Goal: Task Accomplishment & Management: Use online tool/utility

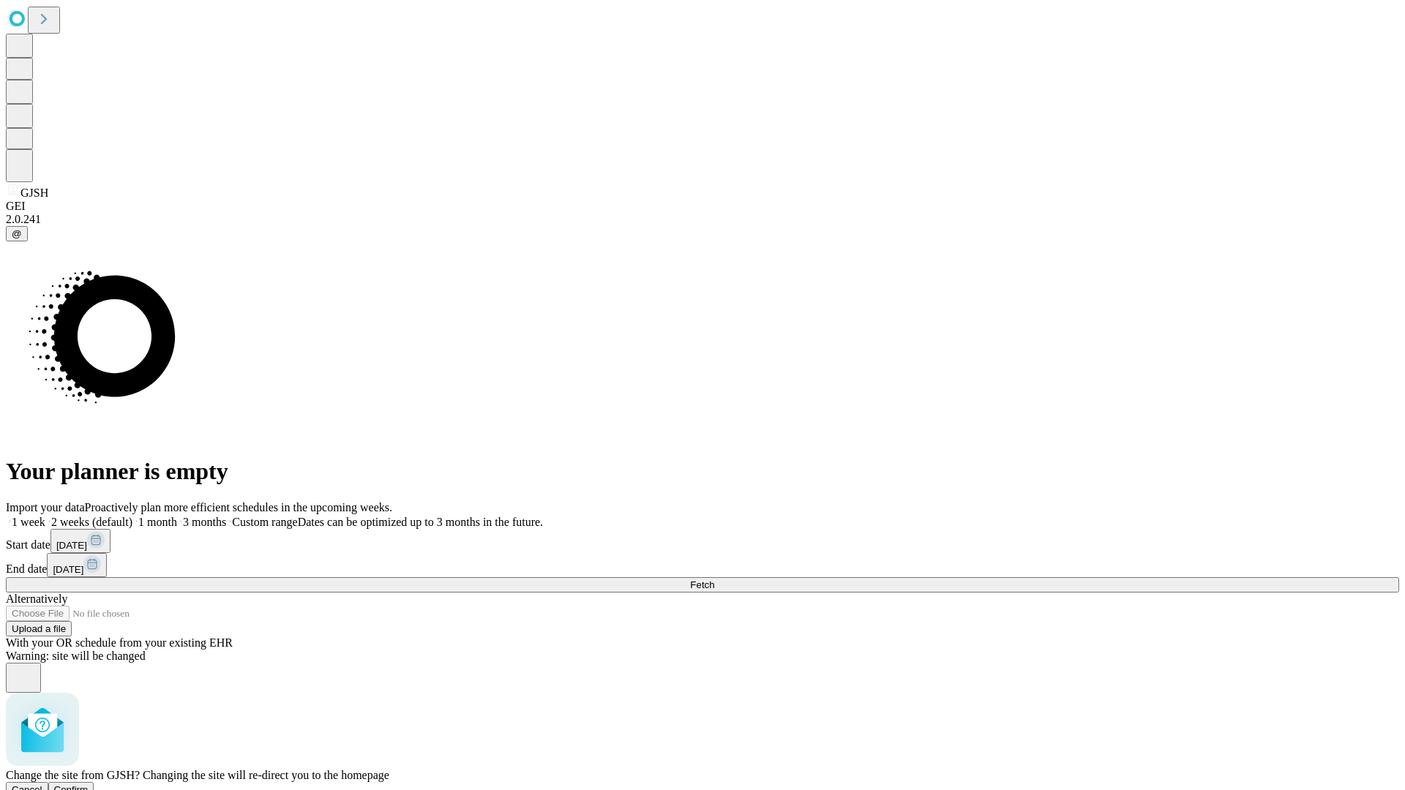
click at [89, 784] on span "Confirm" at bounding box center [71, 789] width 34 height 11
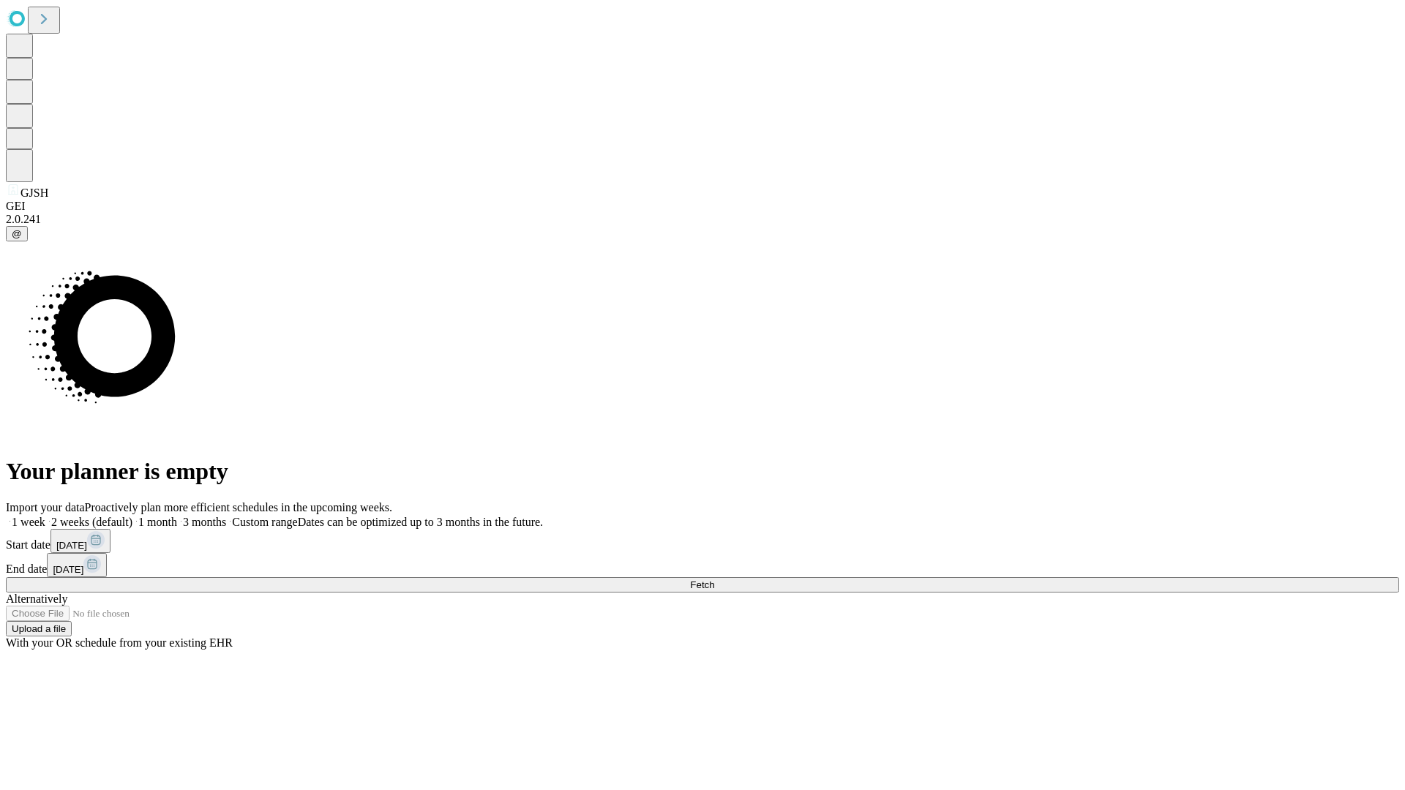
click at [45, 516] on label "1 week" at bounding box center [26, 522] width 40 height 12
click at [714, 580] on span "Fetch" at bounding box center [702, 585] width 24 height 11
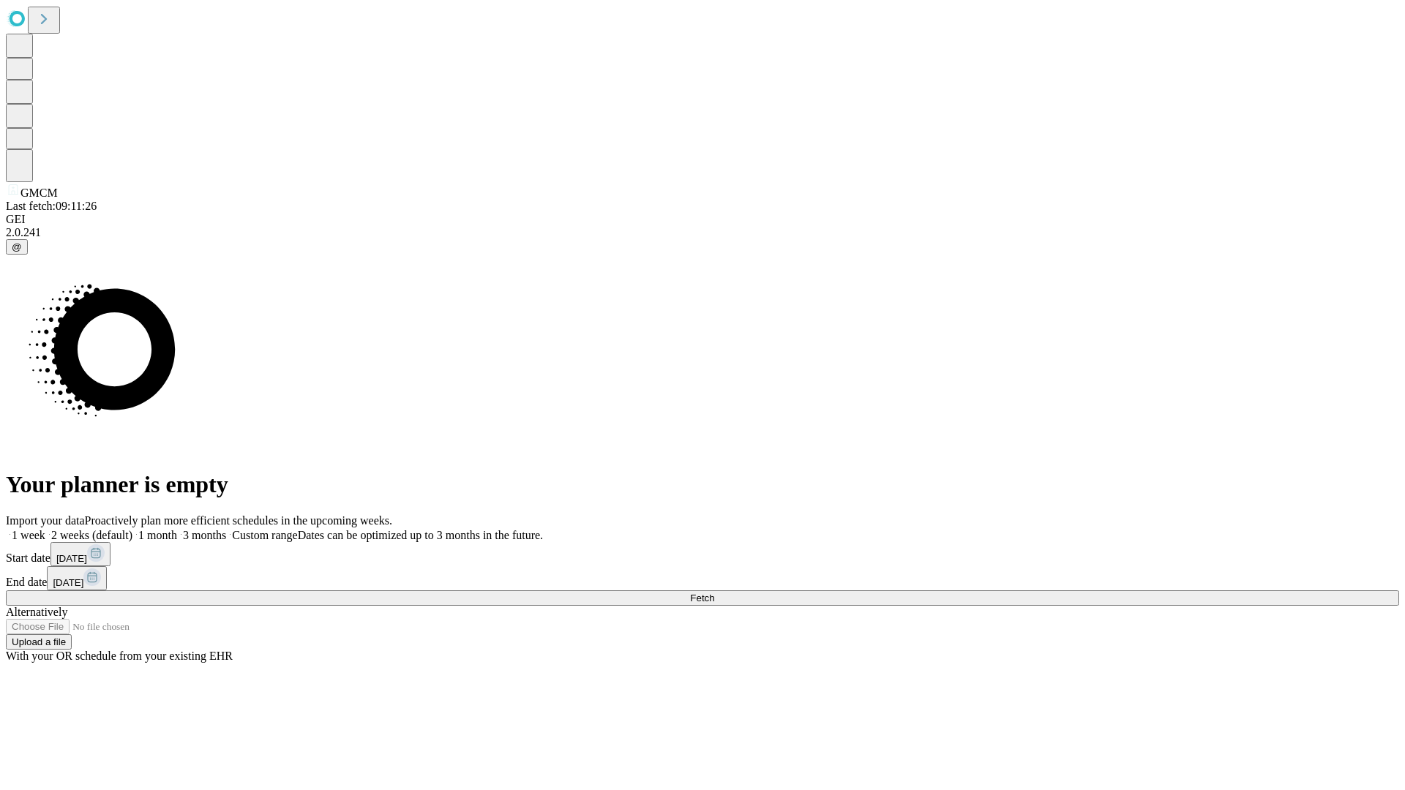
click at [45, 529] on label "1 week" at bounding box center [26, 535] width 40 height 12
click at [714, 593] on span "Fetch" at bounding box center [702, 598] width 24 height 11
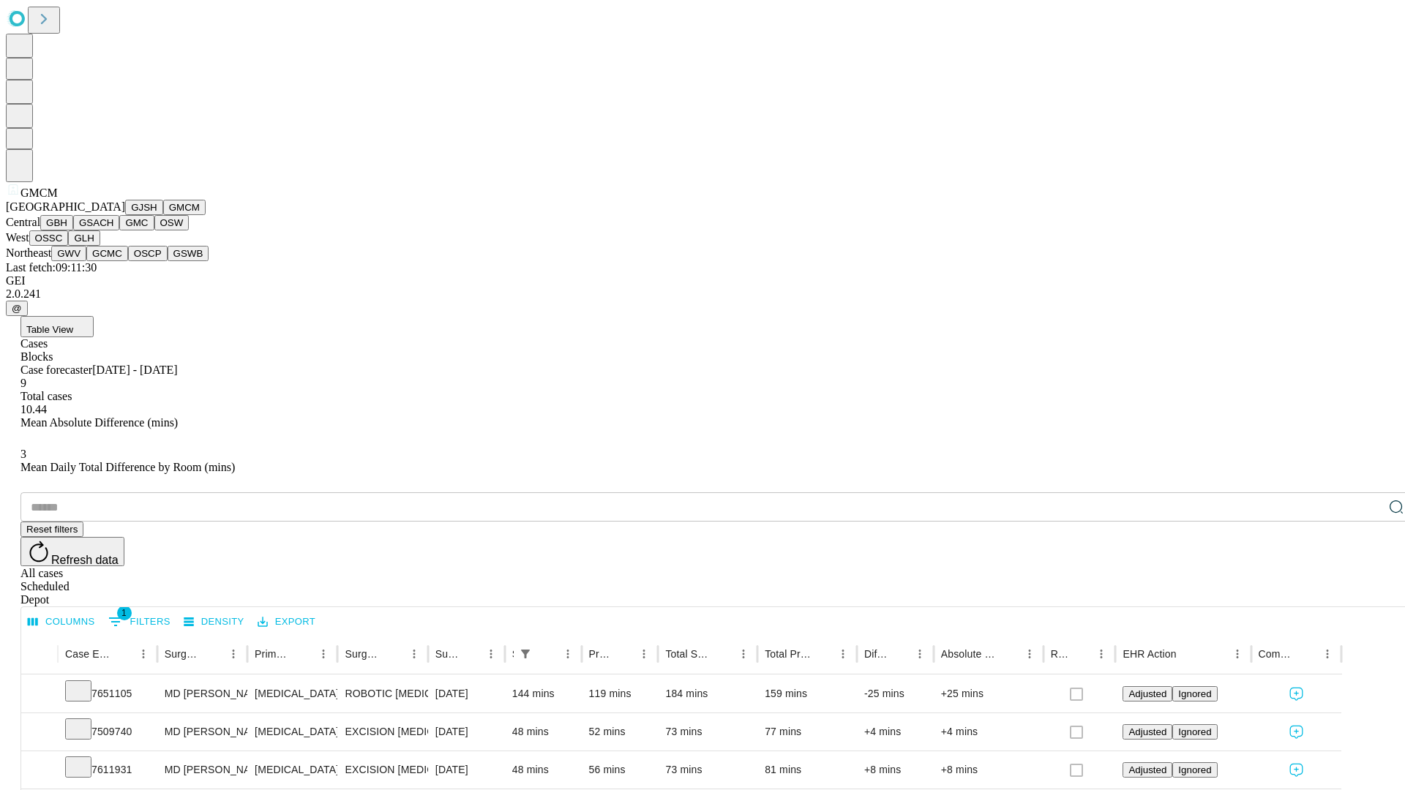
click at [73, 230] on button "GBH" at bounding box center [56, 222] width 33 height 15
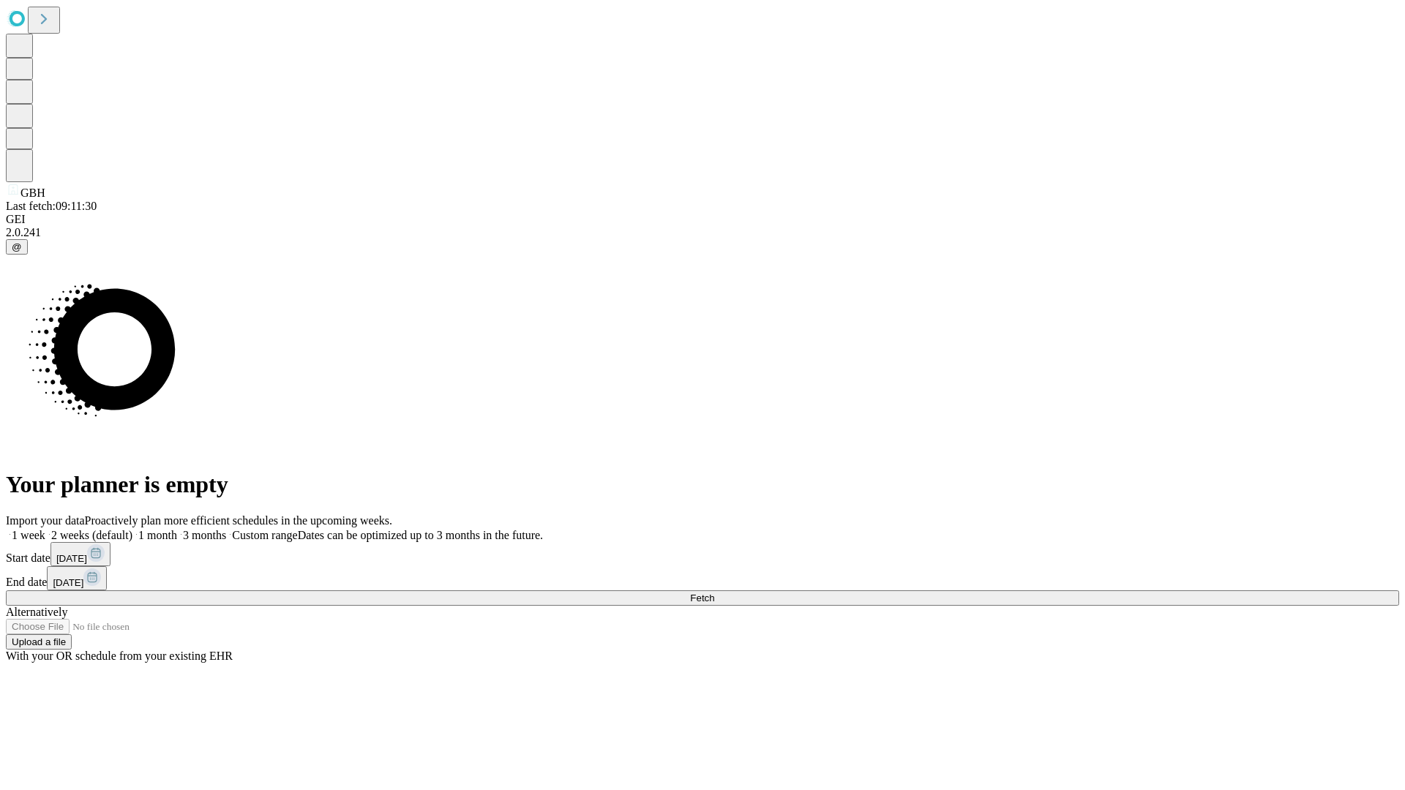
click at [45, 529] on label "1 week" at bounding box center [26, 535] width 40 height 12
click at [714, 593] on span "Fetch" at bounding box center [702, 598] width 24 height 11
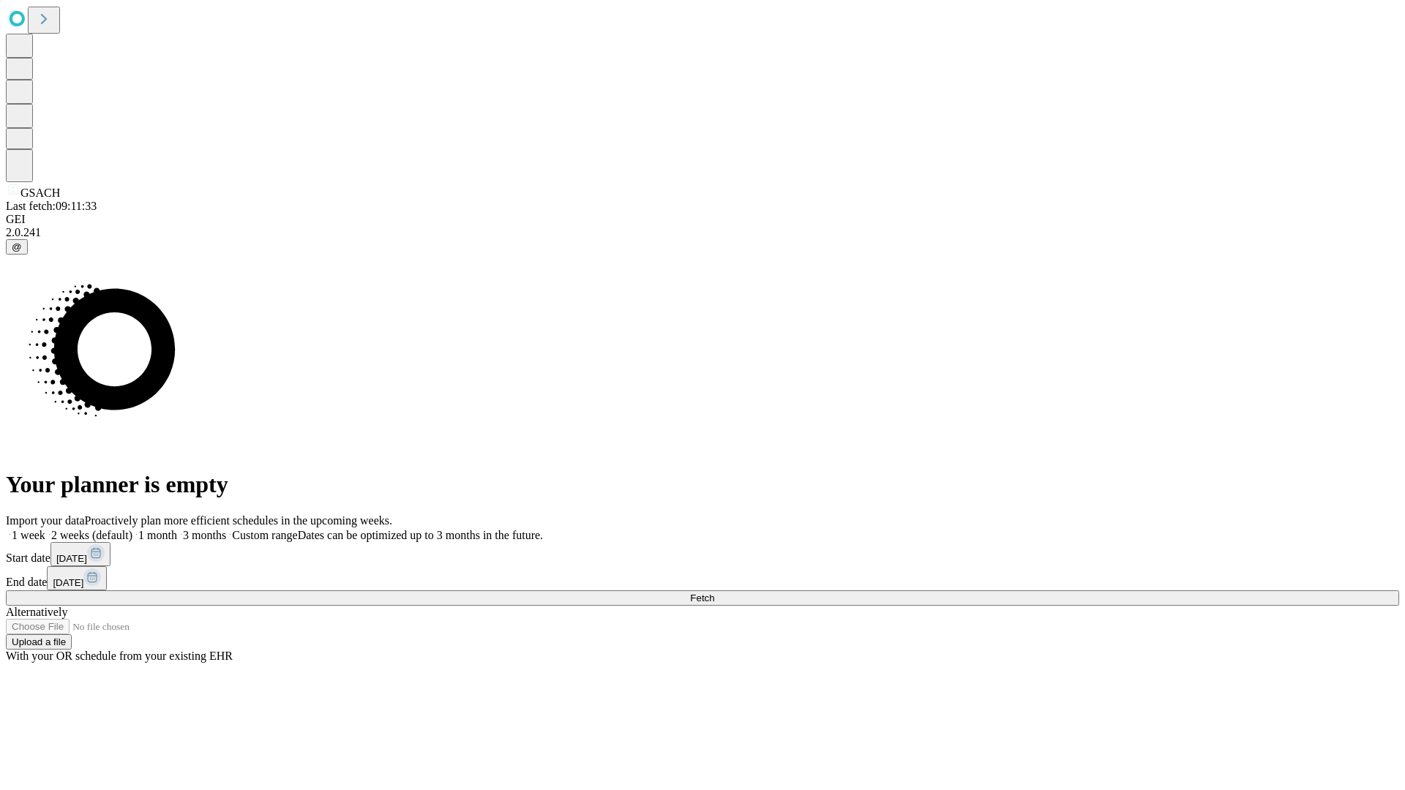
click at [714, 593] on span "Fetch" at bounding box center [702, 598] width 24 height 11
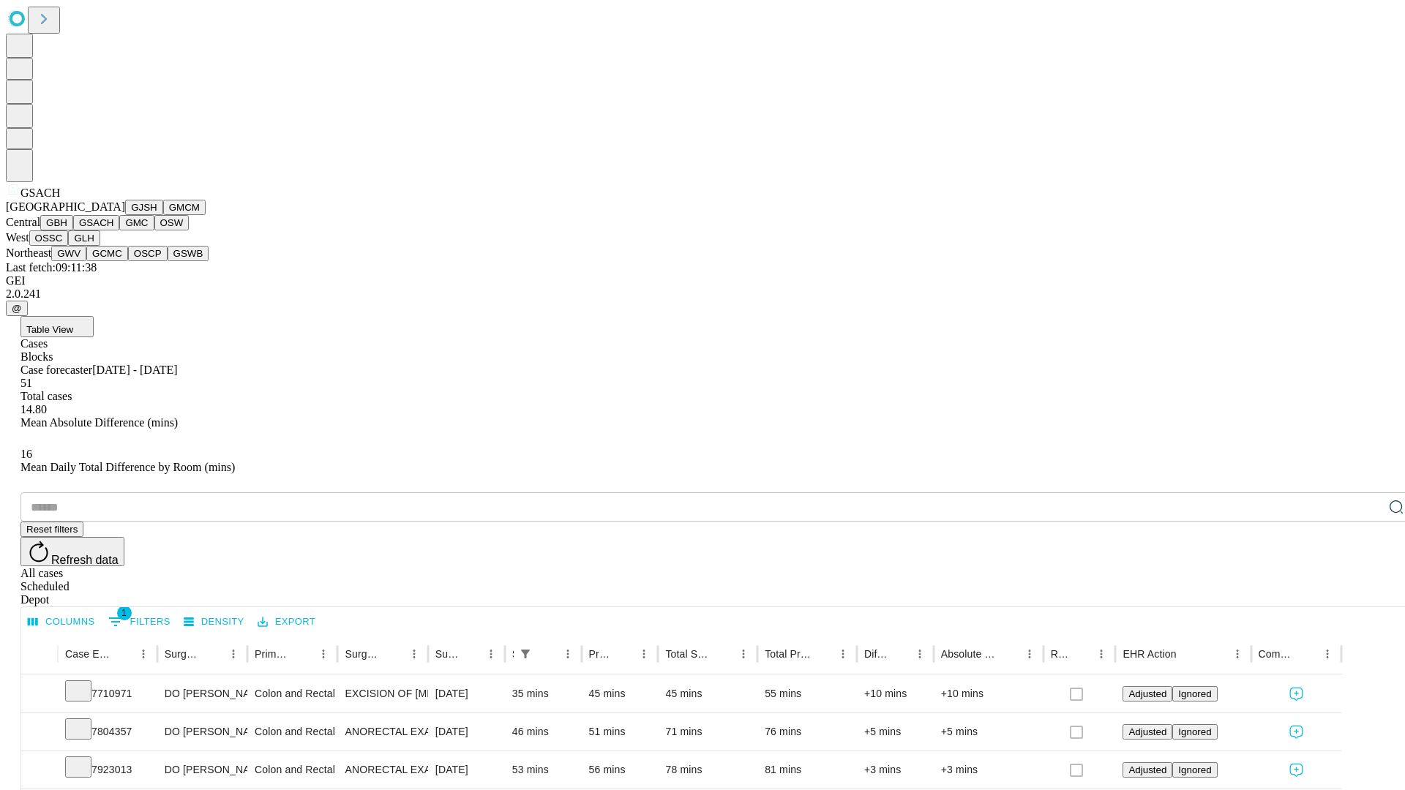
click at [119, 230] on button "GMC" at bounding box center [136, 222] width 34 height 15
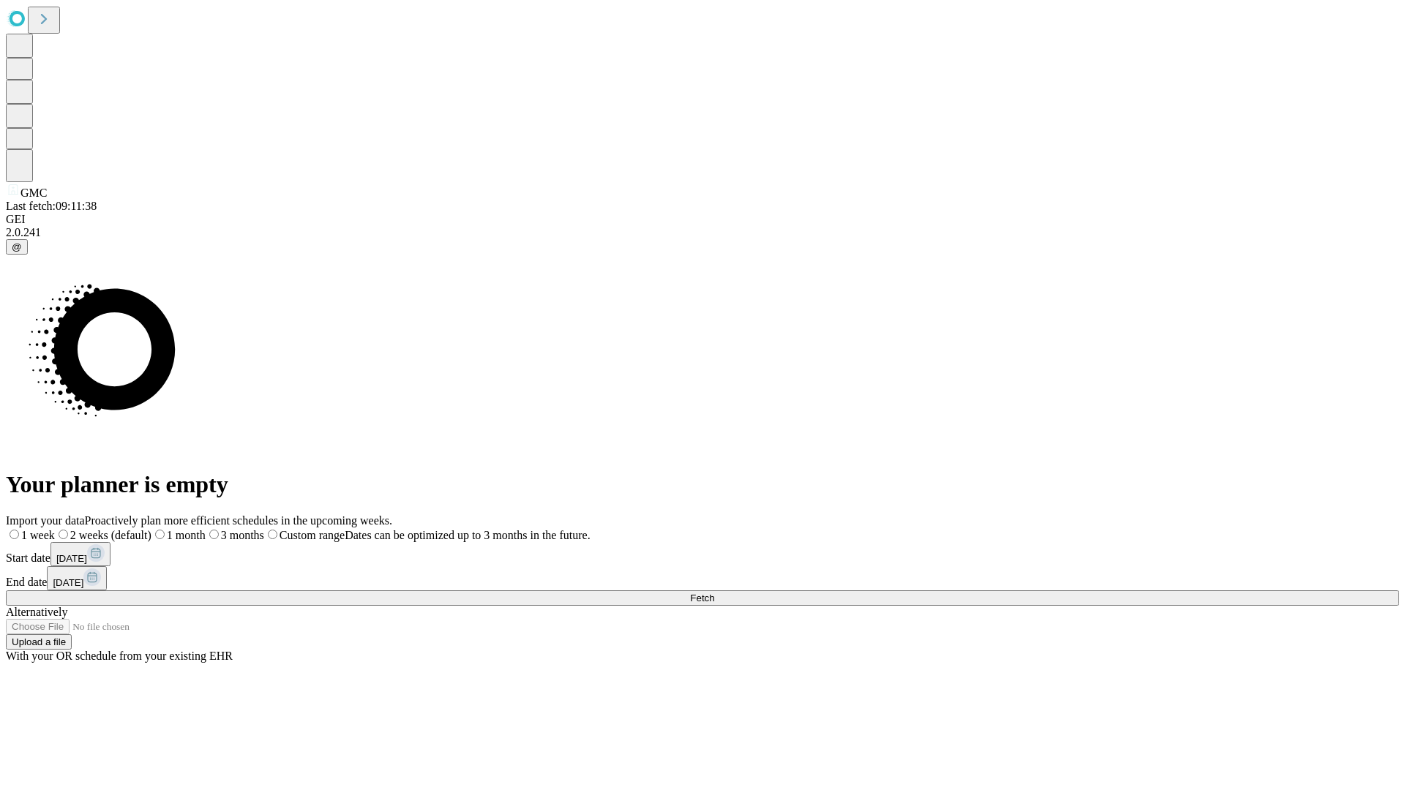
click at [55, 529] on label "1 week" at bounding box center [30, 535] width 49 height 12
click at [714, 593] on span "Fetch" at bounding box center [702, 598] width 24 height 11
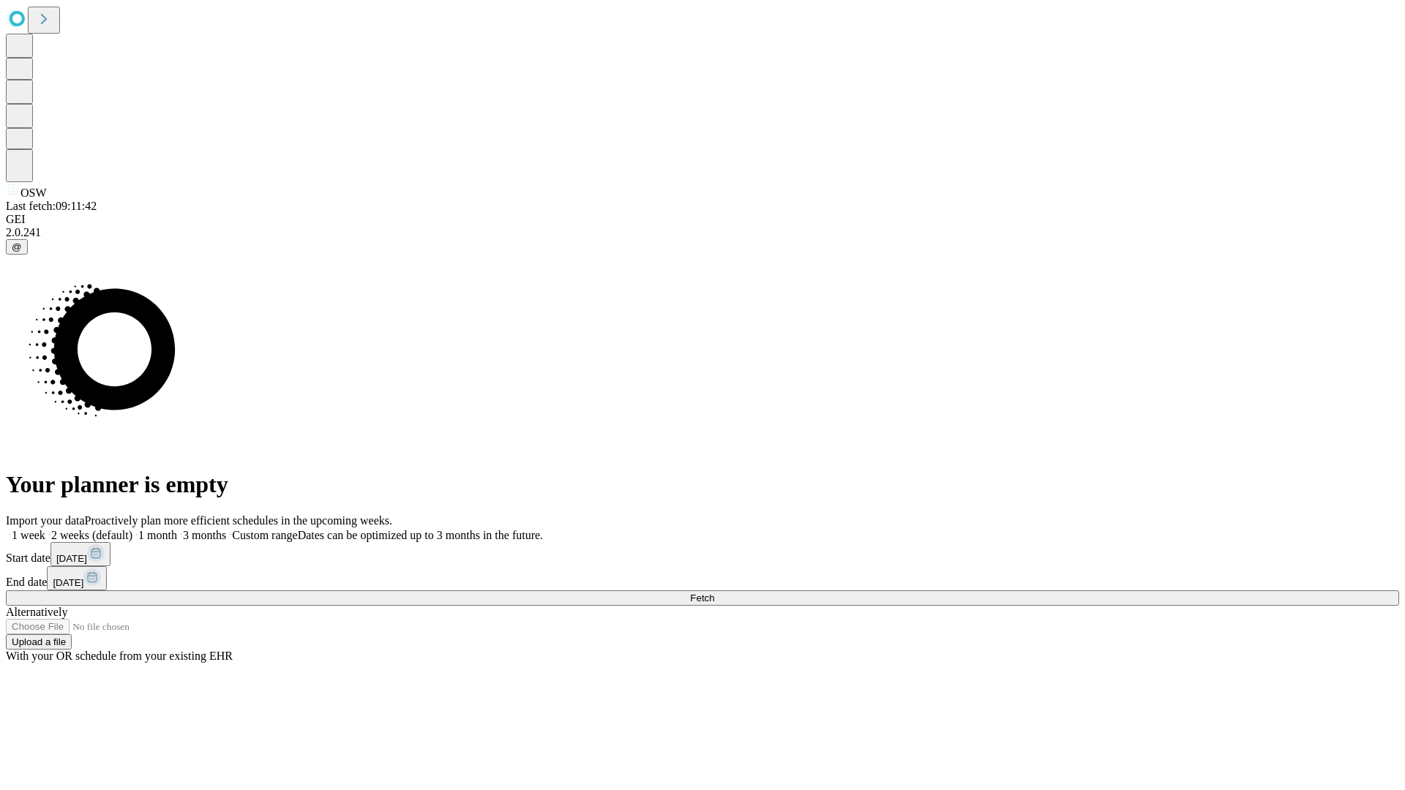
click at [45, 529] on label "1 week" at bounding box center [26, 535] width 40 height 12
click at [714, 593] on span "Fetch" at bounding box center [702, 598] width 24 height 11
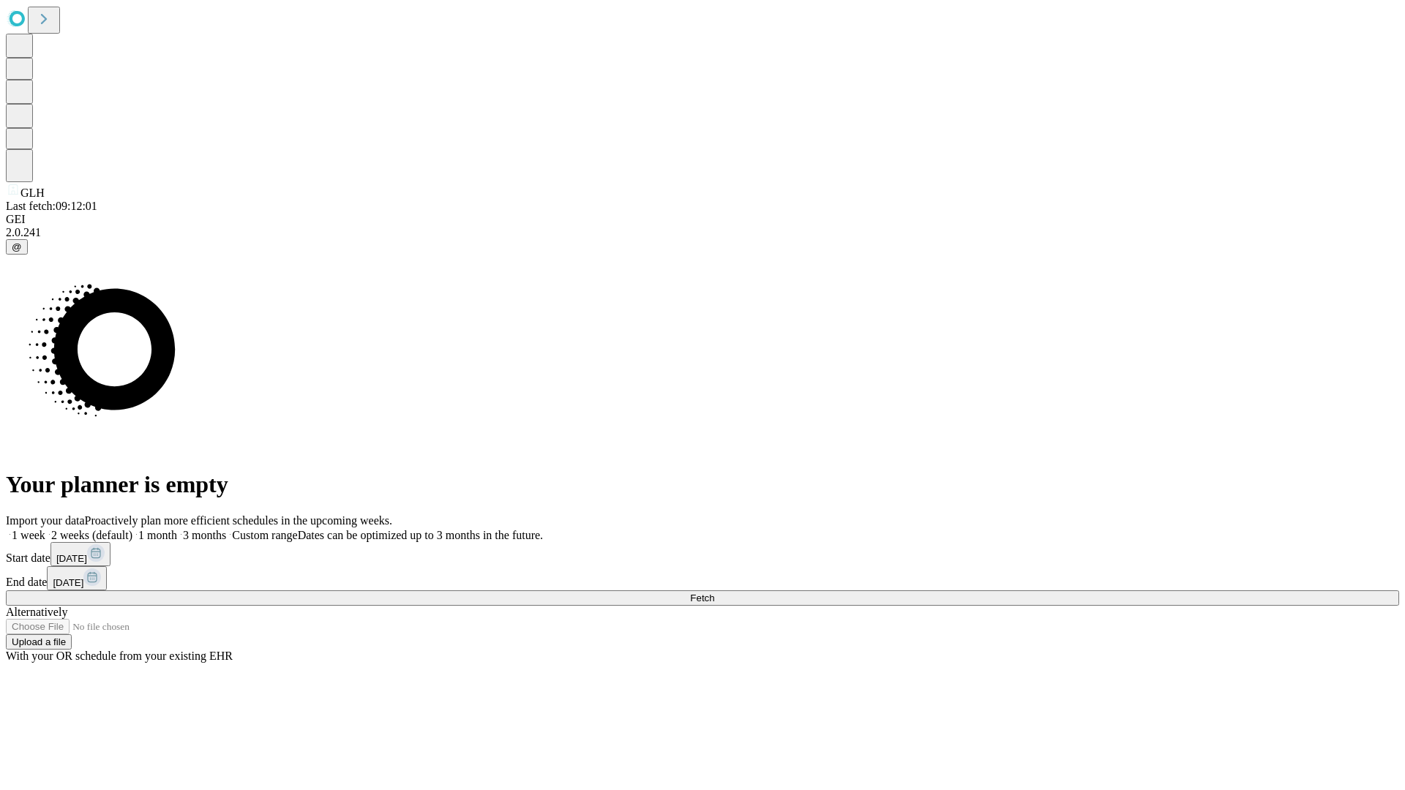
click at [45, 529] on label "1 week" at bounding box center [26, 535] width 40 height 12
click at [714, 593] on span "Fetch" at bounding box center [702, 598] width 24 height 11
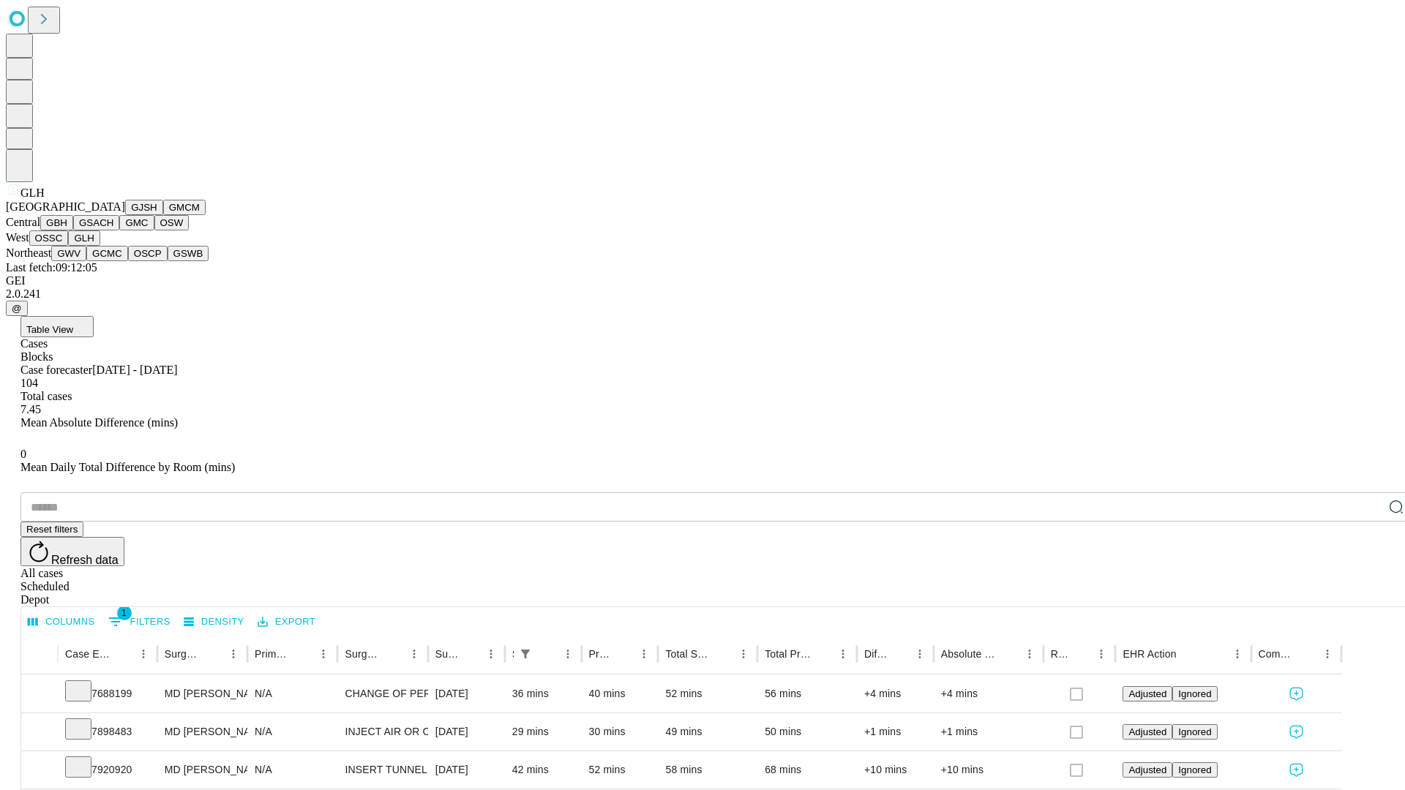
click at [86, 261] on button "GWV" at bounding box center [68, 253] width 35 height 15
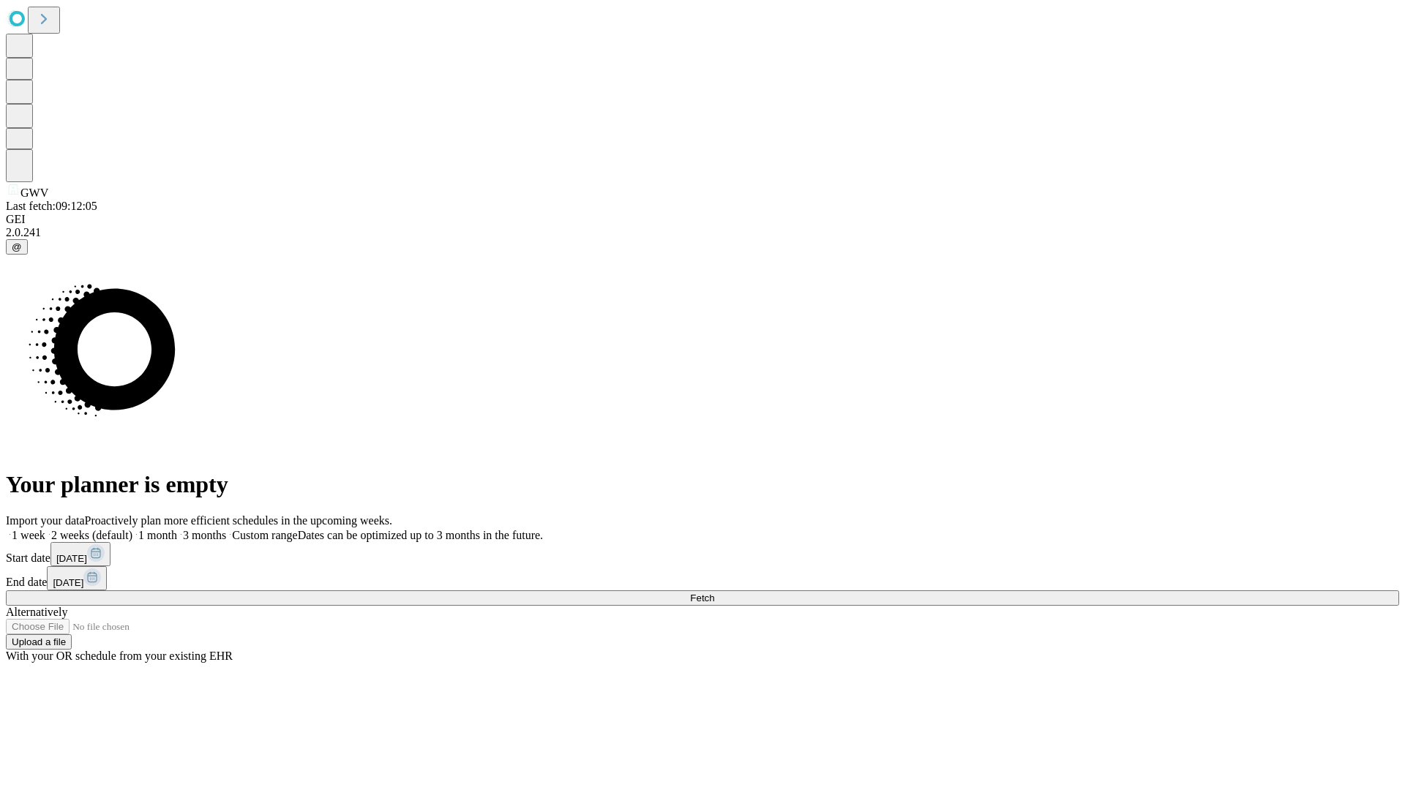
click at [45, 529] on label "1 week" at bounding box center [26, 535] width 40 height 12
click at [714, 593] on span "Fetch" at bounding box center [702, 598] width 24 height 11
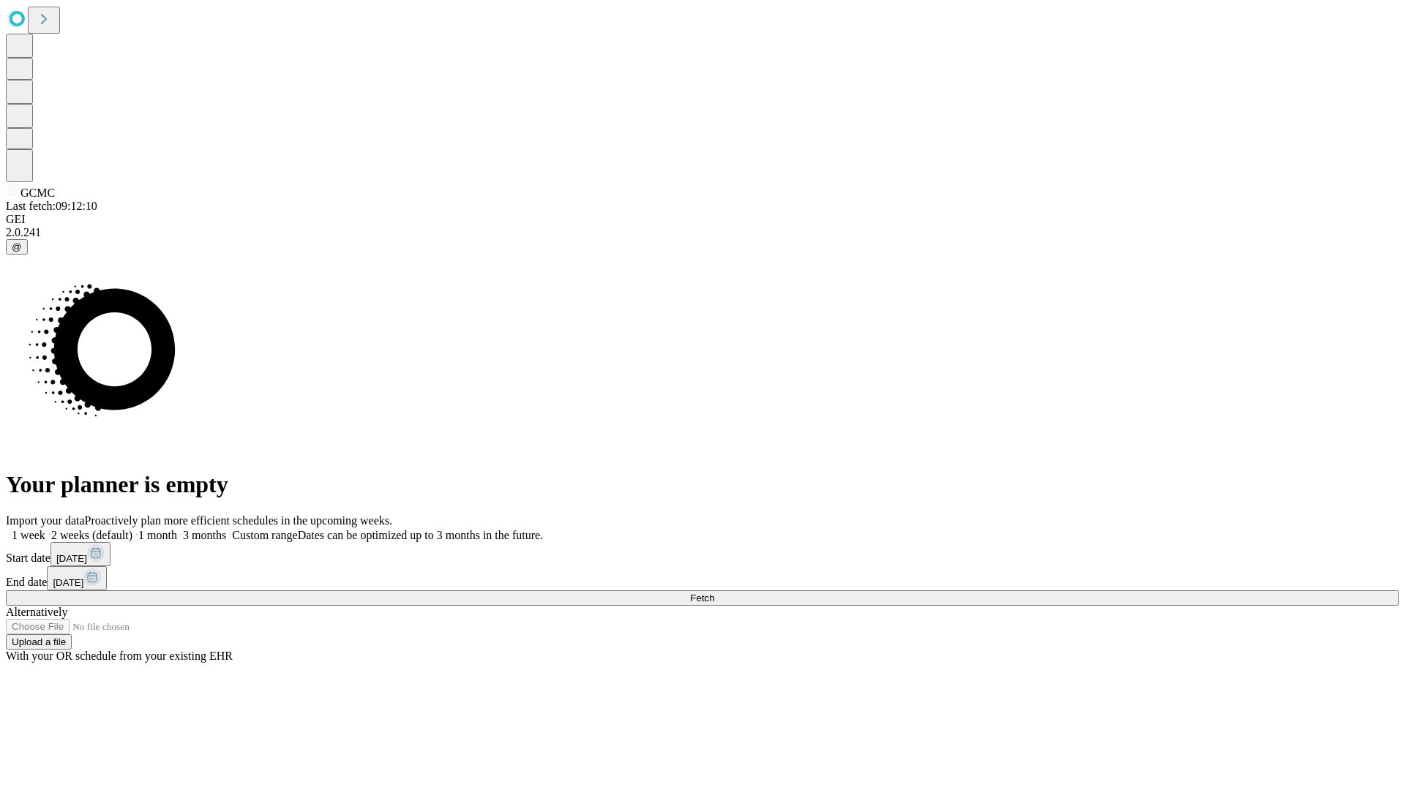
click at [45, 529] on label "1 week" at bounding box center [26, 535] width 40 height 12
click at [714, 593] on span "Fetch" at bounding box center [702, 598] width 24 height 11
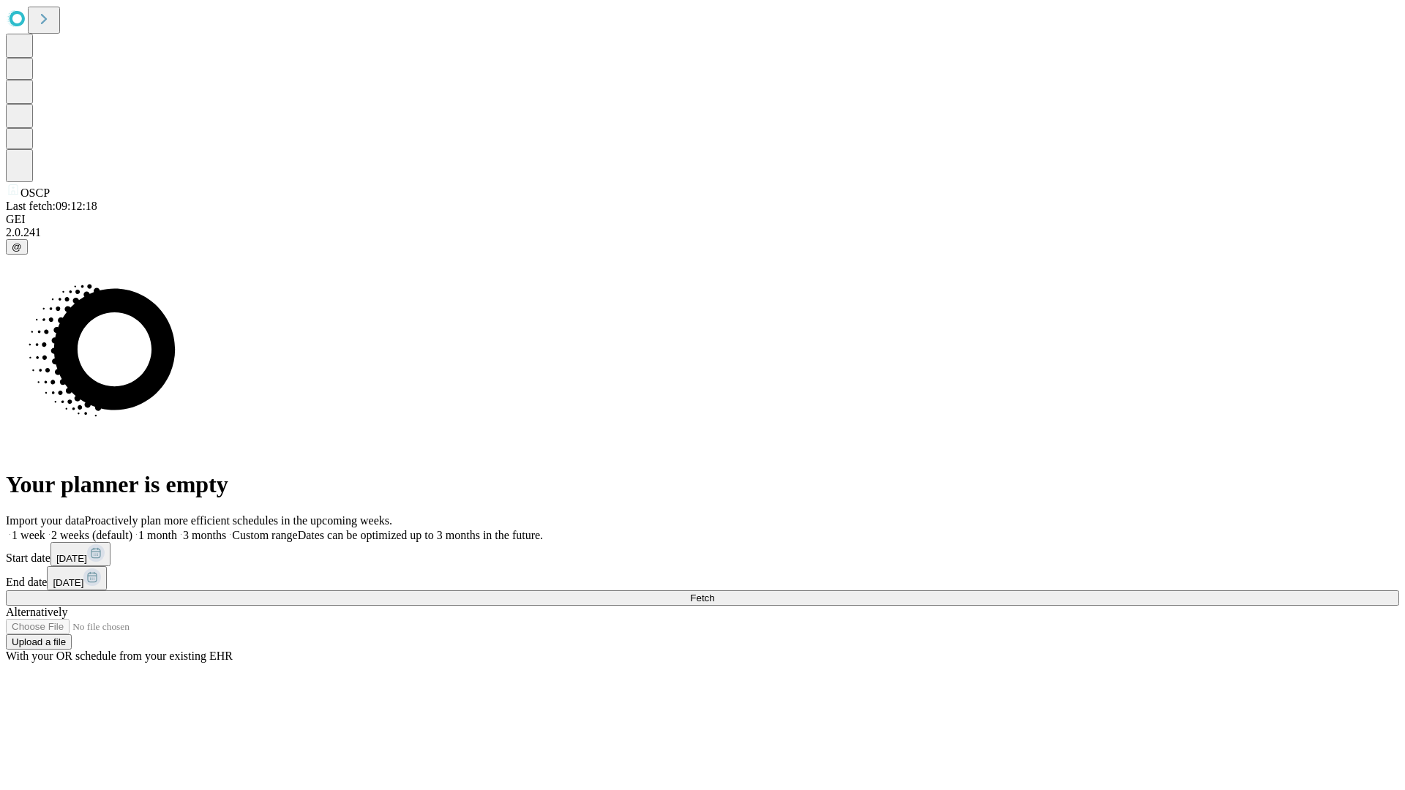
click at [45, 529] on label "1 week" at bounding box center [26, 535] width 40 height 12
click at [714, 593] on span "Fetch" at bounding box center [702, 598] width 24 height 11
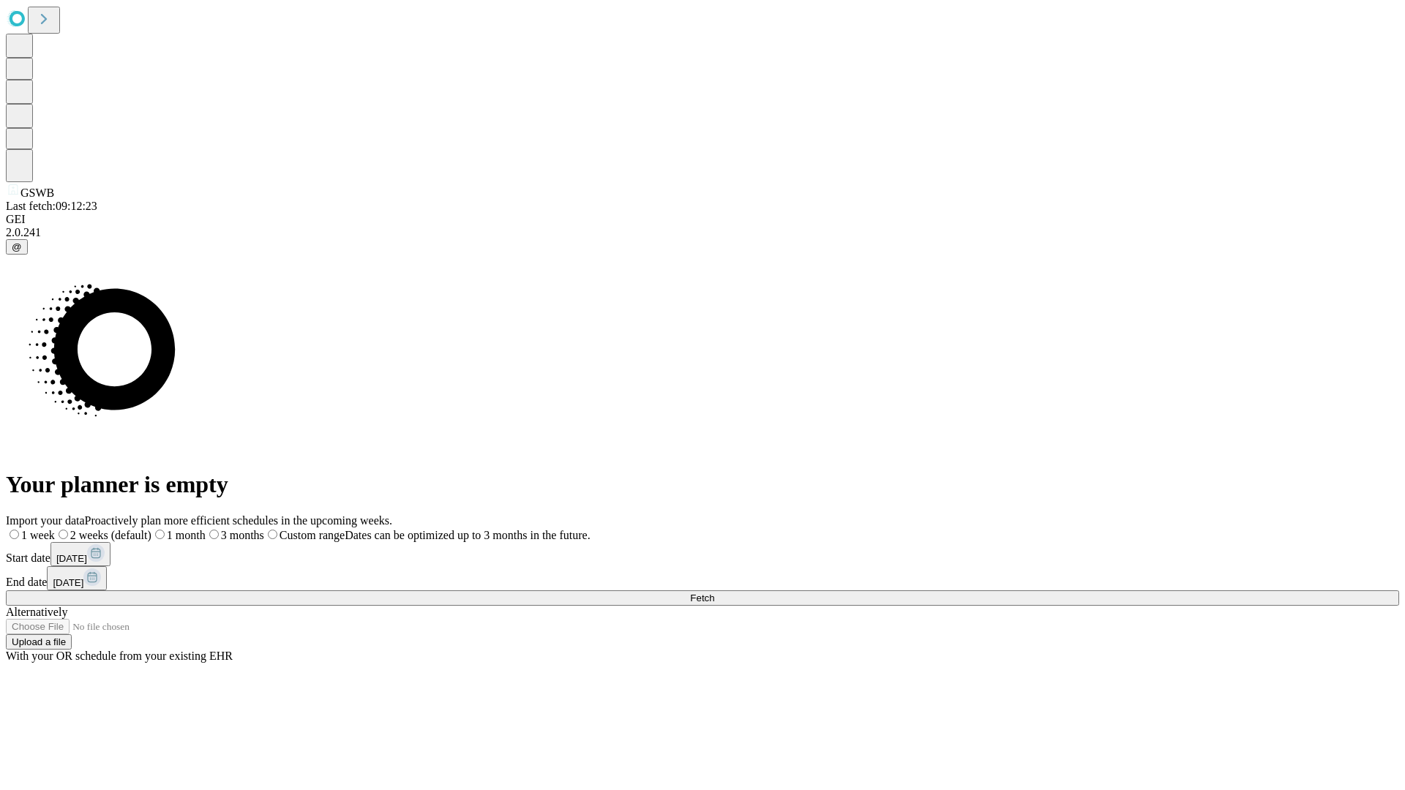
click at [714, 593] on span "Fetch" at bounding box center [702, 598] width 24 height 11
